Goal: Task Accomplishment & Management: Manage account settings

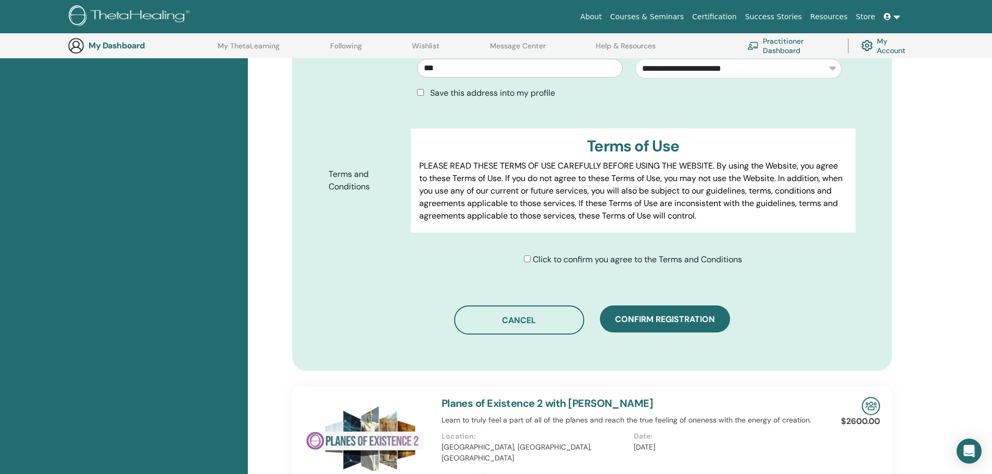
scroll to position [546, 0]
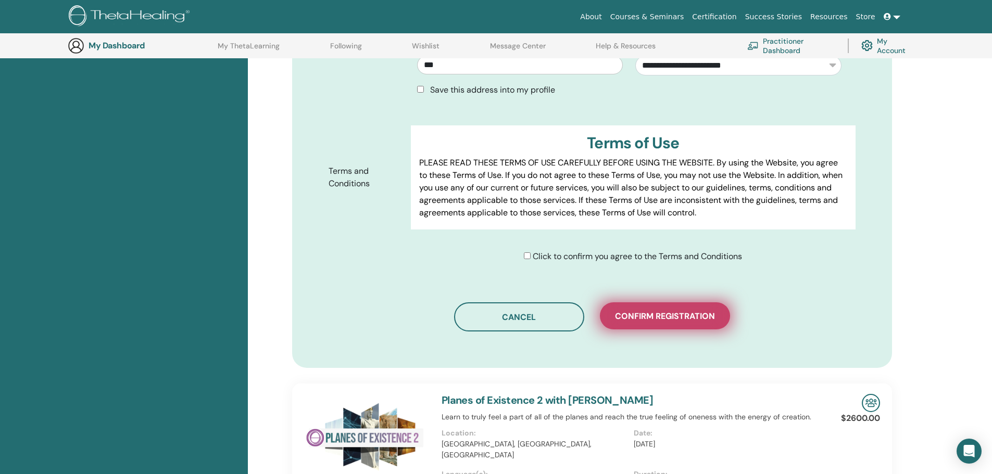
click at [657, 311] on span "Confirm registration" at bounding box center [665, 316] width 100 height 11
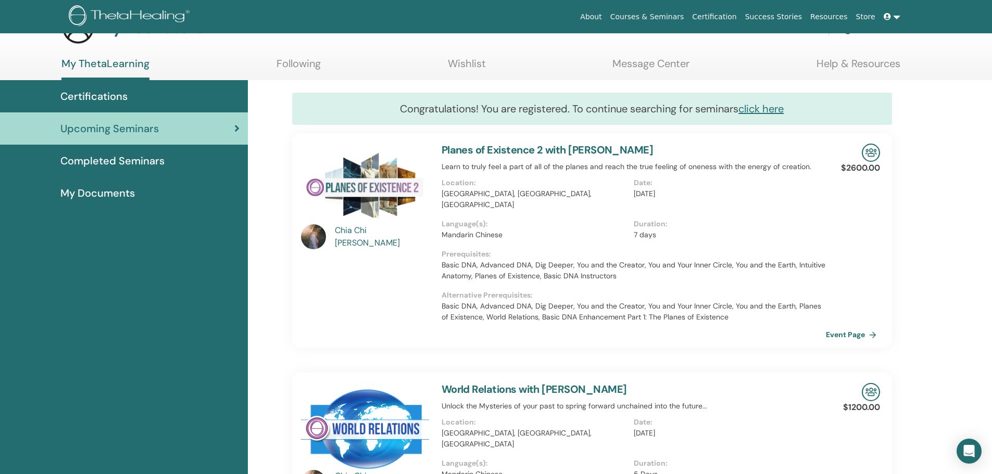
scroll to position [52, 0]
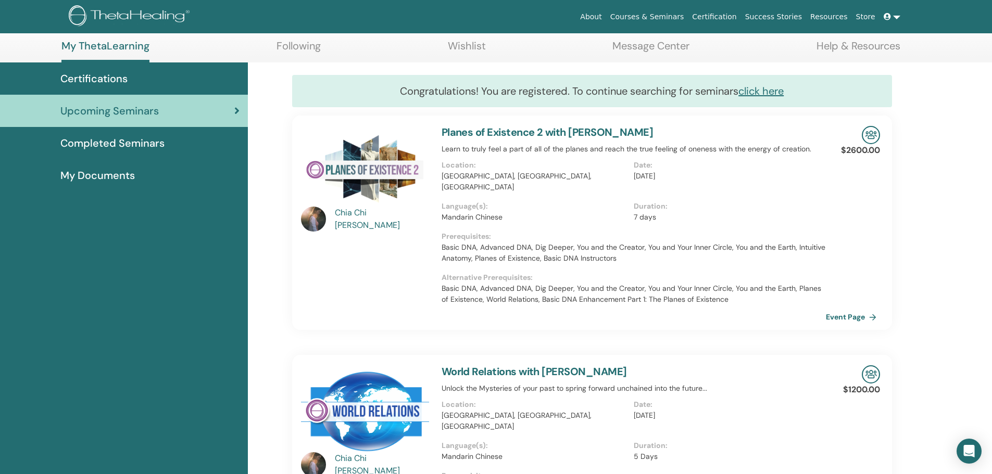
click at [892, 14] on span at bounding box center [888, 16] width 9 height 8
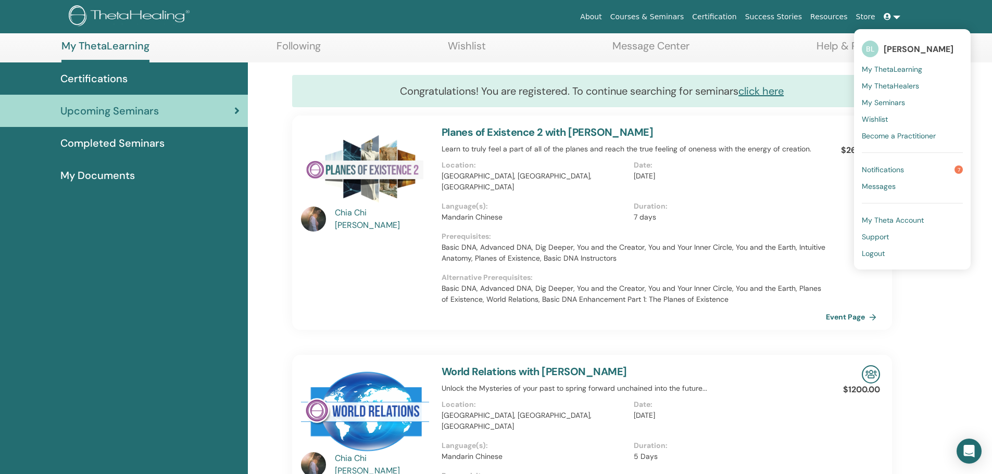
click at [786, 201] on p "Duration :" at bounding box center [727, 206] width 186 height 11
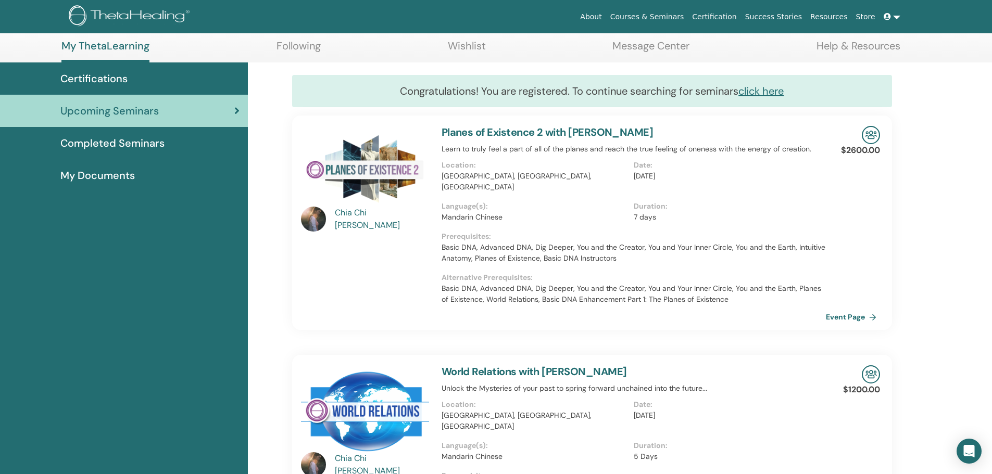
scroll to position [0, 0]
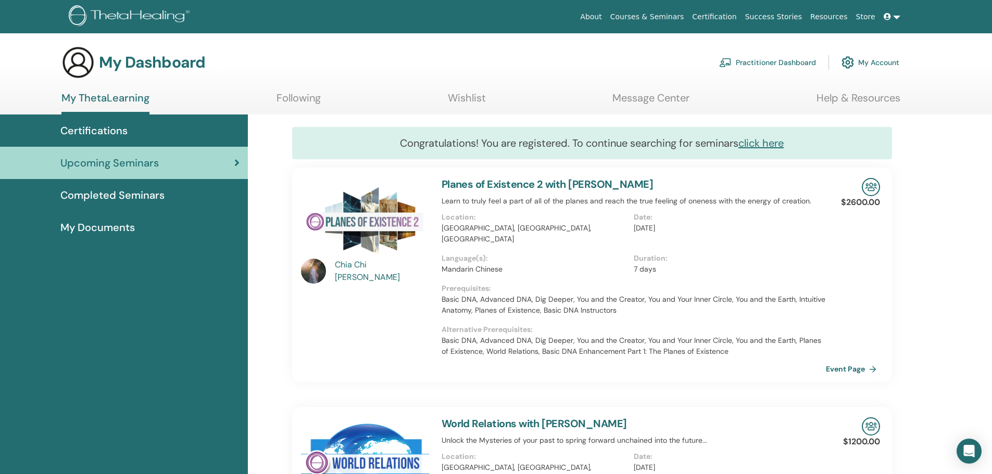
click at [889, 18] on icon at bounding box center [887, 16] width 7 height 7
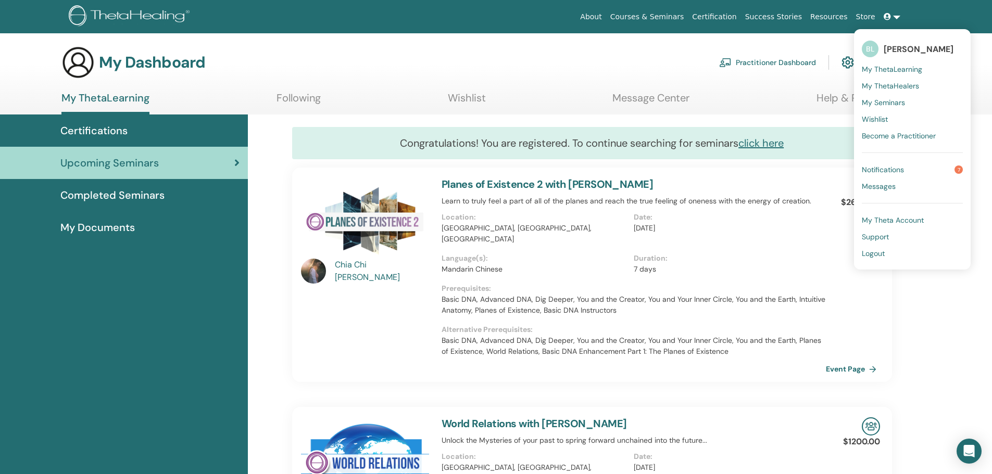
click at [893, 48] on span "[PERSON_NAME]" at bounding box center [919, 49] width 70 height 11
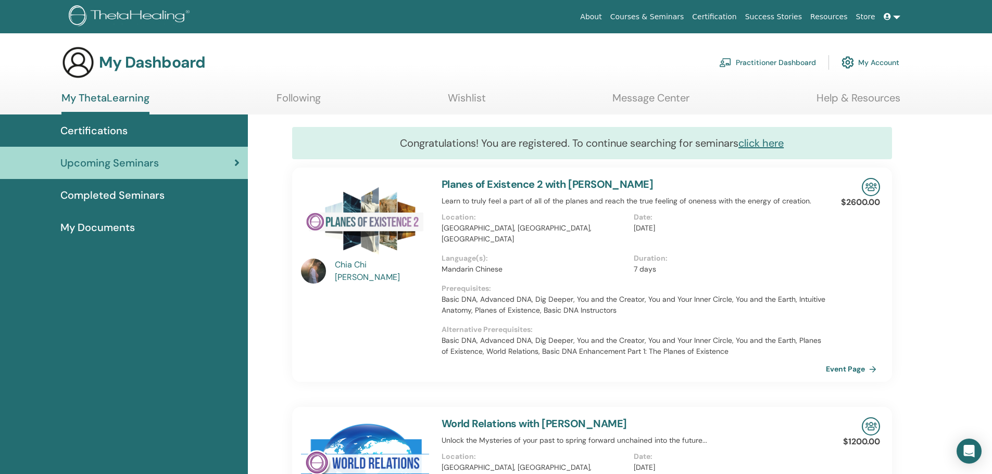
click at [870, 58] on link "My Account" at bounding box center [871, 62] width 58 height 23
click at [845, 64] on img at bounding box center [848, 63] width 12 height 18
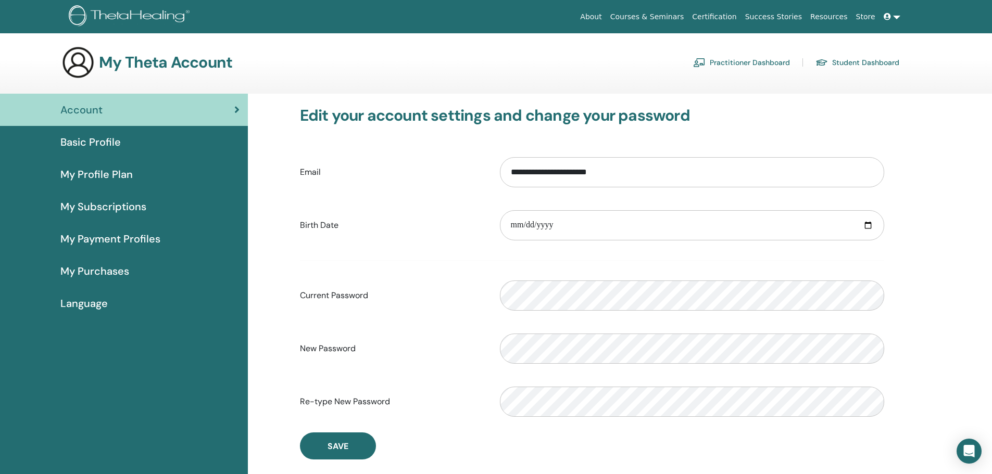
click at [896, 13] on link at bounding box center [892, 16] width 25 height 19
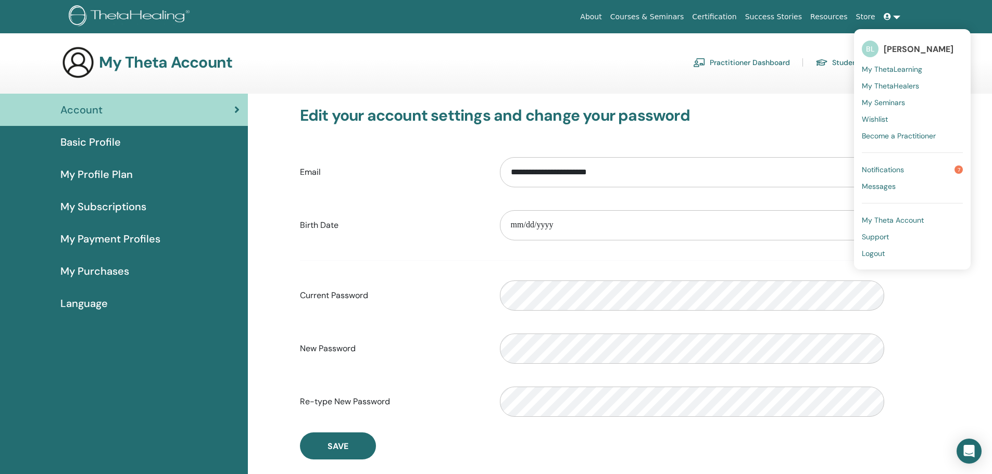
click at [822, 143] on div "**********" at bounding box center [592, 283] width 600 height 354
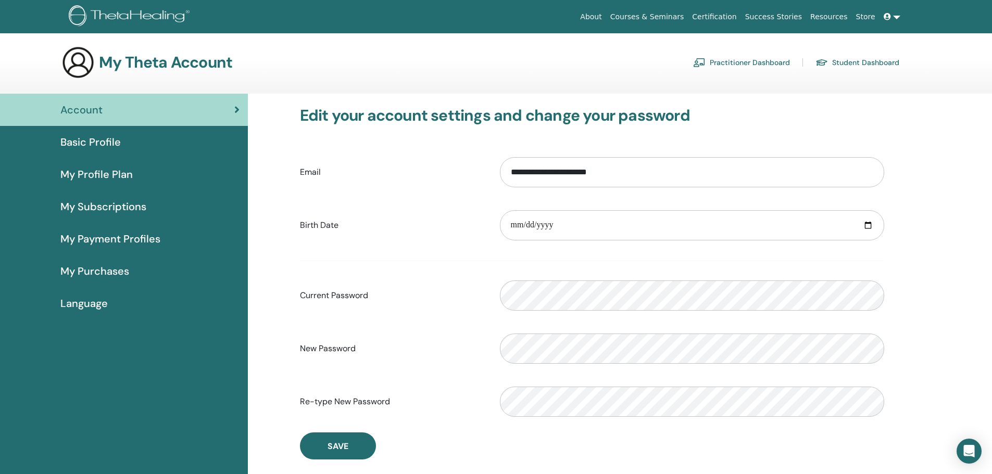
click at [399, 241] on div "**********" at bounding box center [592, 225] width 600 height 45
click at [348, 443] on button "Save" at bounding box center [338, 446] width 76 height 27
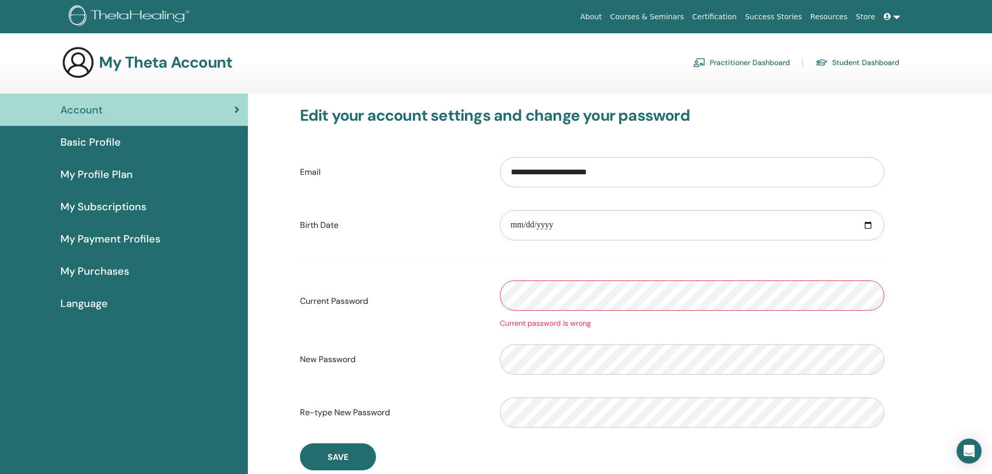
click at [471, 287] on div "Current Password Current password is wrong" at bounding box center [592, 301] width 600 height 56
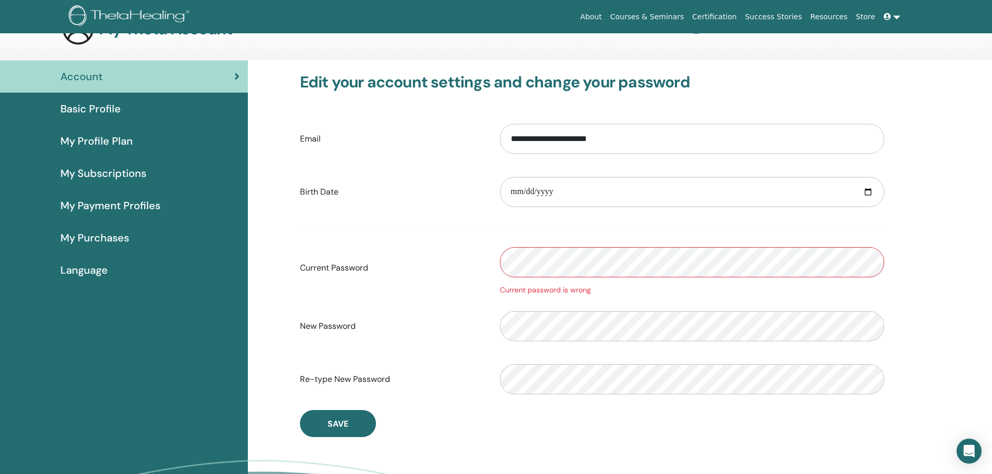
scroll to position [52, 0]
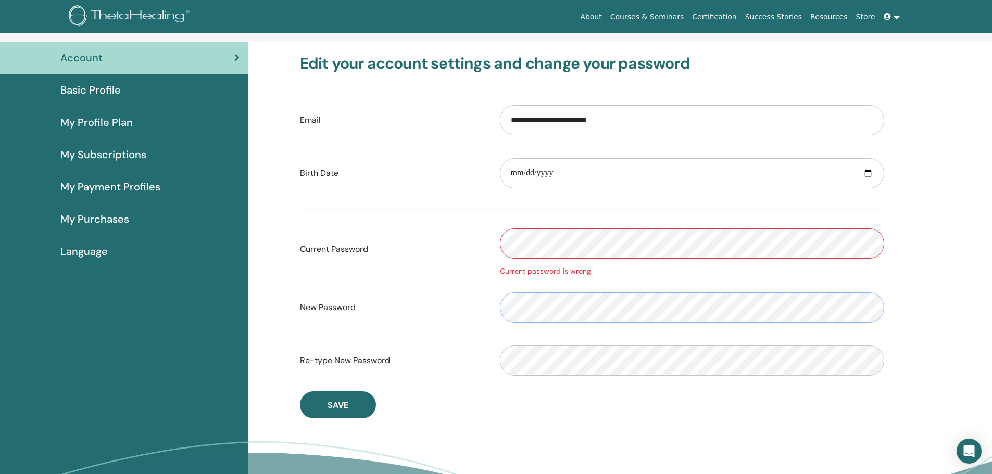
click at [489, 311] on div "New Password" at bounding box center [592, 307] width 600 height 45
click at [472, 360] on div "Re-type New Password" at bounding box center [592, 361] width 600 height 45
click at [359, 405] on button "Save" at bounding box center [338, 405] width 76 height 27
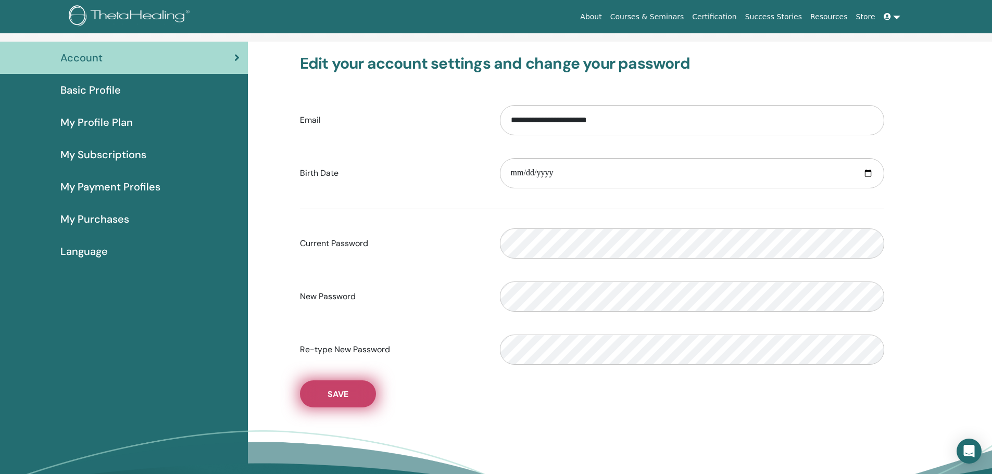
click at [355, 386] on button "Save" at bounding box center [338, 394] width 76 height 27
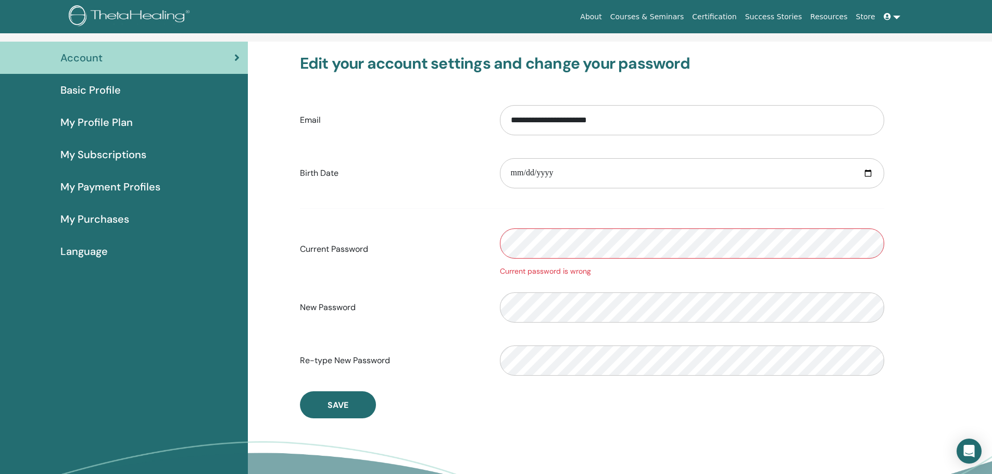
click at [468, 237] on div "Current Password Current password is wrong" at bounding box center [592, 249] width 600 height 56
click at [463, 301] on div "New Password" at bounding box center [592, 307] width 600 height 45
click at [456, 348] on div "Re-type New Password" at bounding box center [592, 361] width 600 height 45
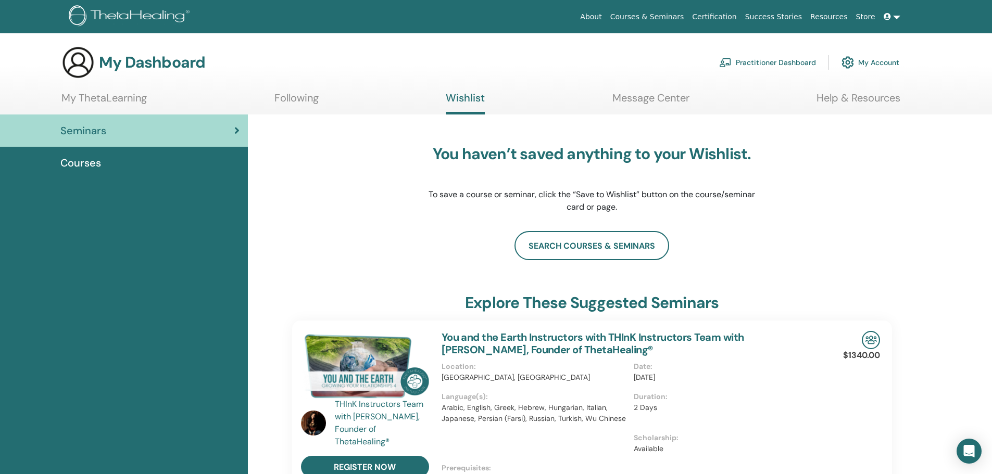
click at [868, 17] on link "Store" at bounding box center [866, 16] width 28 height 19
